Goal: Task Accomplishment & Management: Complete application form

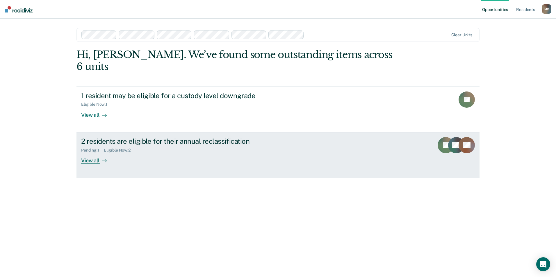
click at [117, 137] on div "2 residents are eligible for their annual reclassification" at bounding box center [183, 141] width 204 height 8
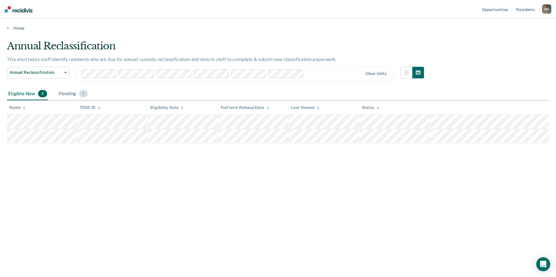
click at [85, 94] on span "1" at bounding box center [83, 94] width 8 height 8
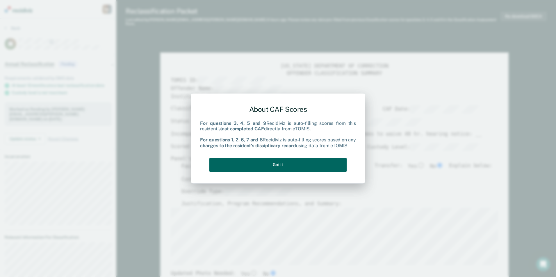
click at [266, 163] on button "Got it" at bounding box center [277, 165] width 137 height 14
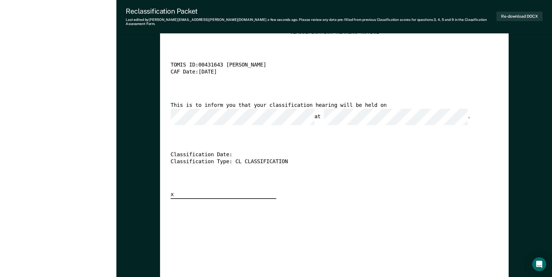
scroll to position [1541, 0]
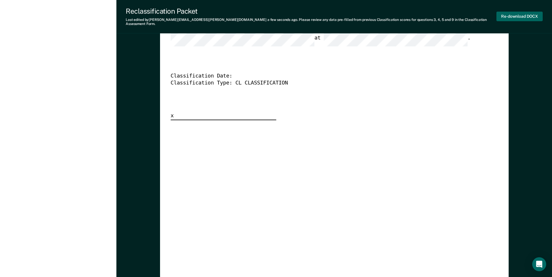
click at [515, 14] on button "Re-download DOCX" at bounding box center [519, 17] width 46 height 10
type textarea "x"
